Goal: Book appointment/travel/reservation

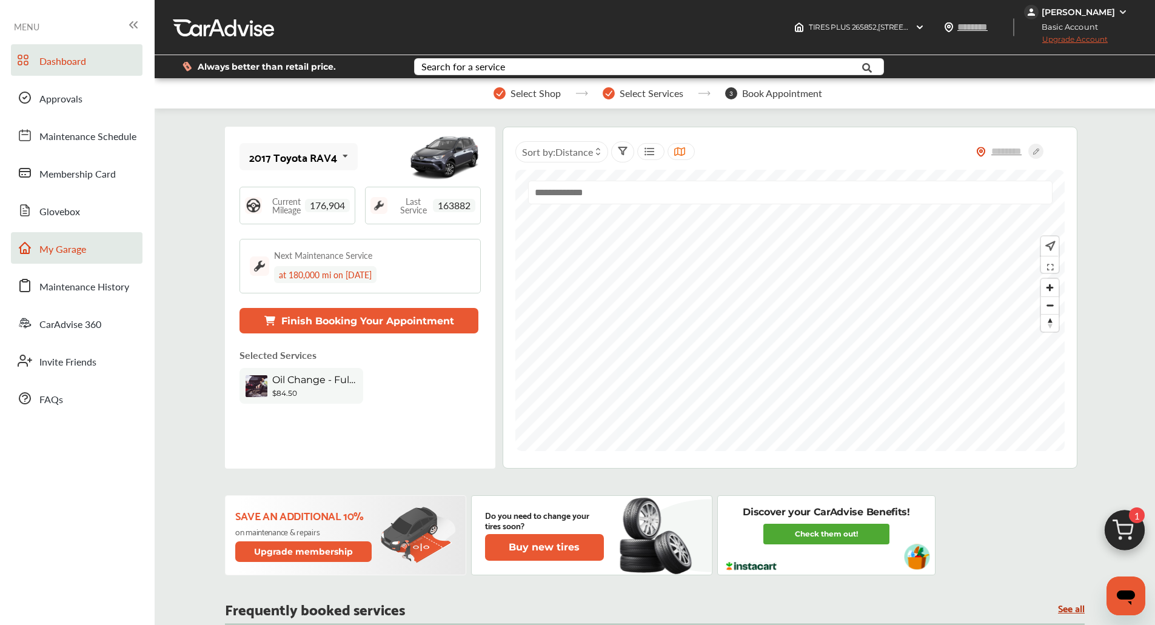
click at [120, 254] on link "My Garage" at bounding box center [77, 248] width 132 height 32
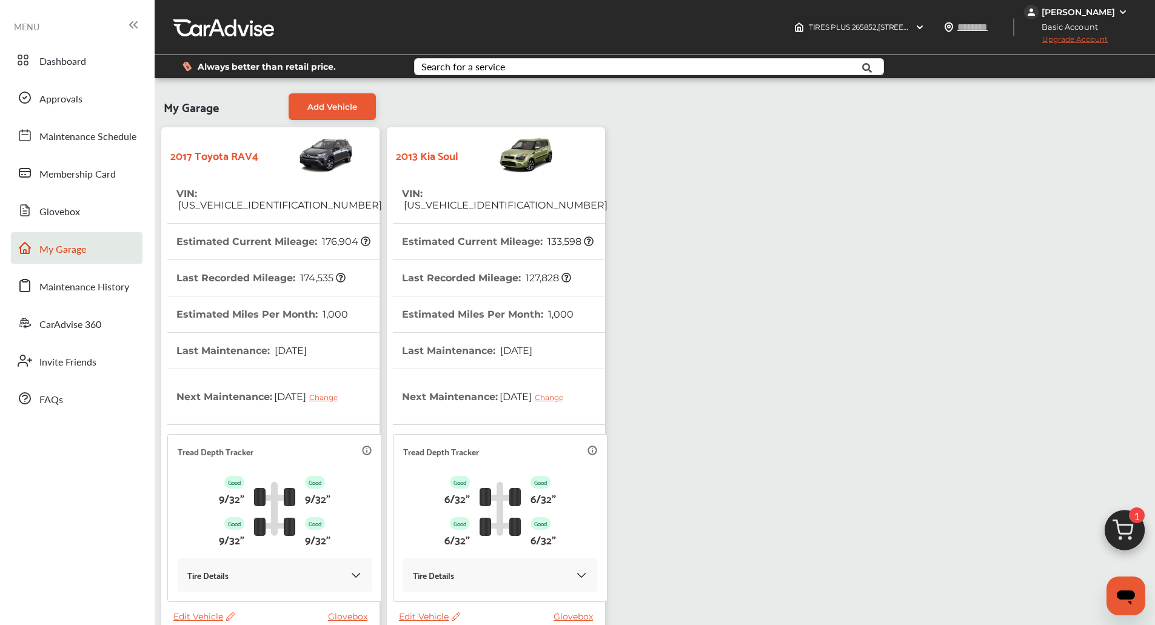
click at [562, 273] on icon at bounding box center [567, 278] width 10 height 10
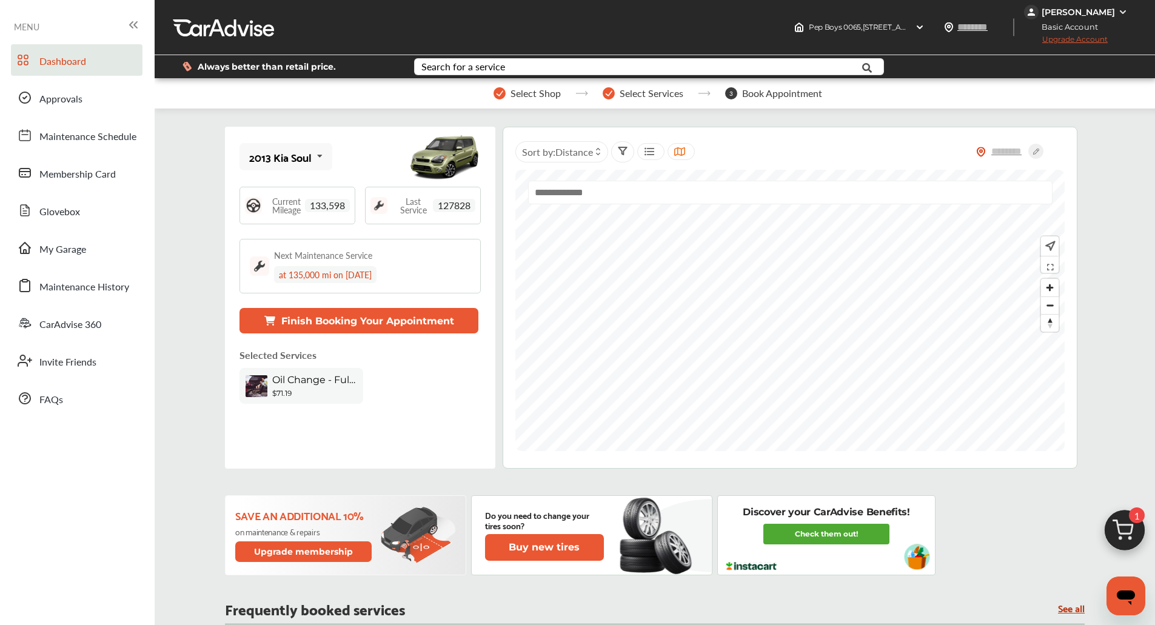
click at [1138, 545] on img at bounding box center [1125, 534] width 58 height 58
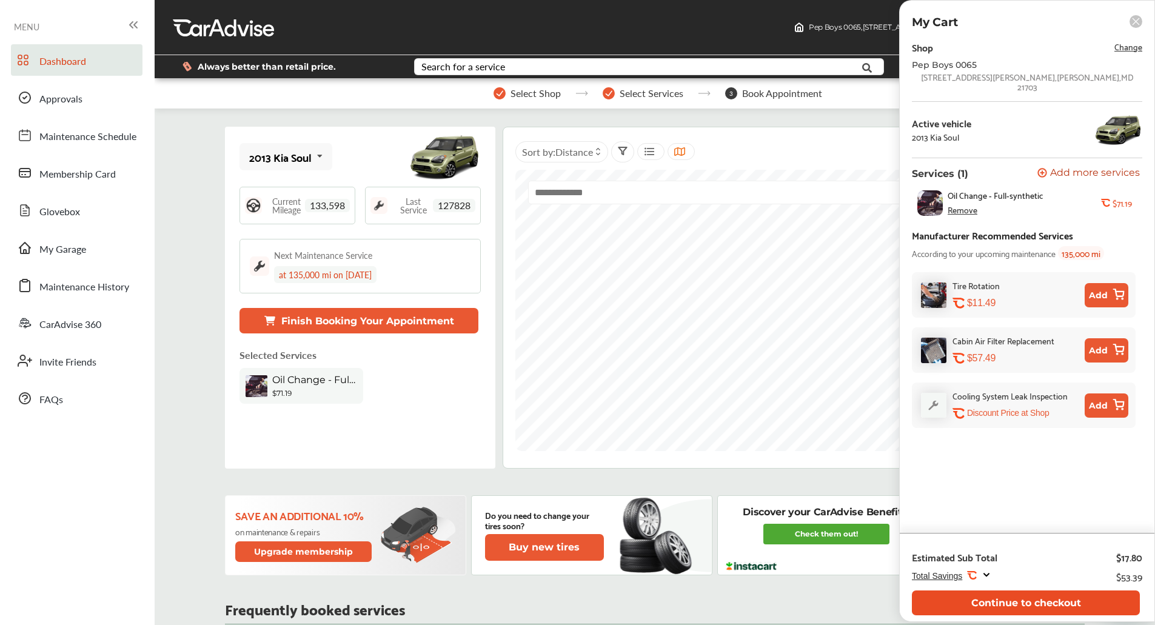
click at [975, 605] on button "Continue to checkout" at bounding box center [1026, 603] width 228 height 25
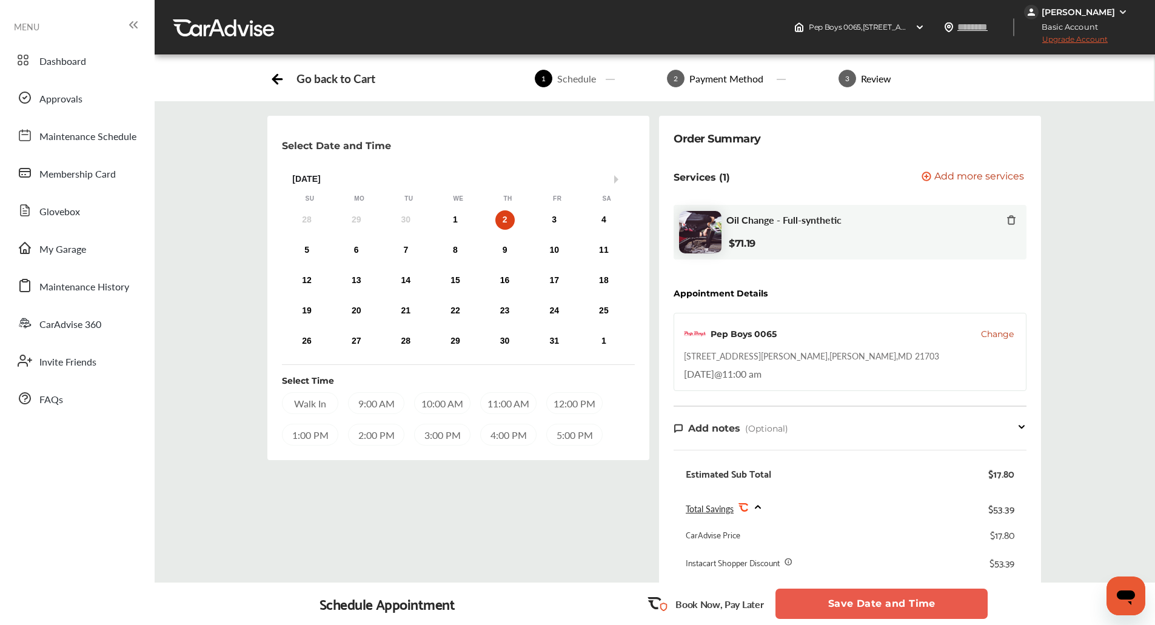
click at [500, 405] on div "11:00 AM" at bounding box center [508, 403] width 56 height 22
click at [935, 603] on button "Save Date and Time" at bounding box center [882, 604] width 212 height 30
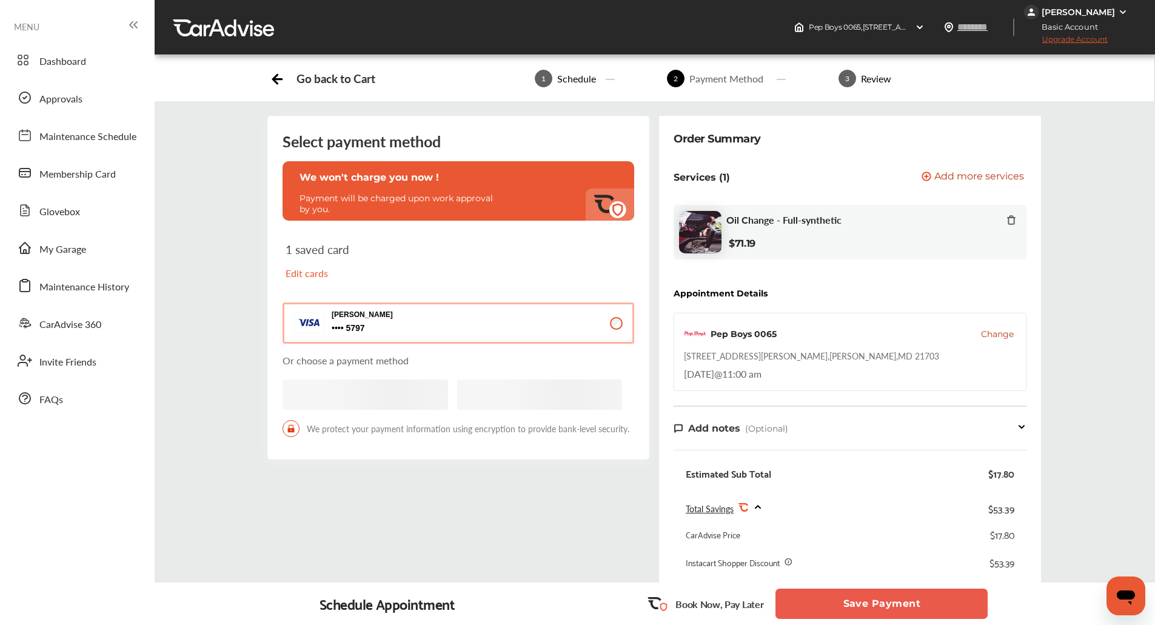
click at [935, 603] on button "Save Payment" at bounding box center [882, 604] width 212 height 30
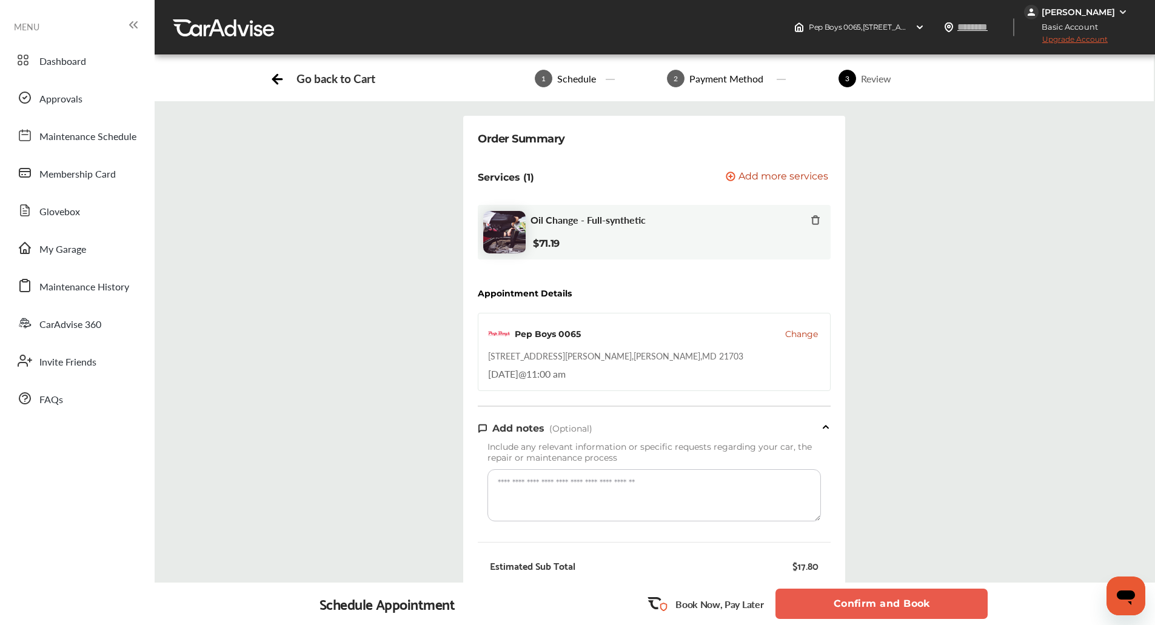
click at [935, 603] on button "Confirm and Book" at bounding box center [882, 604] width 212 height 30
